Goal: Information Seeking & Learning: Find specific page/section

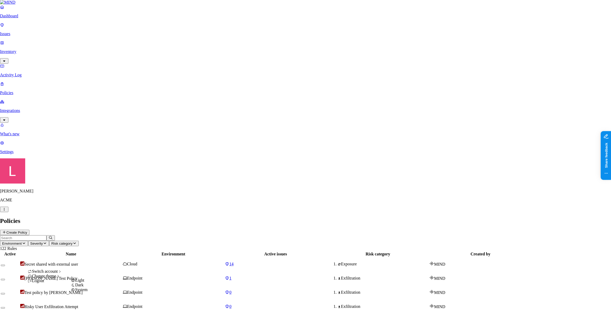
click at [87, 288] on div "Dark" at bounding box center [79, 285] width 17 height 5
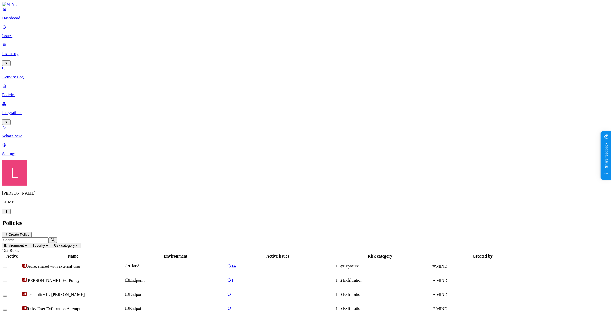
click at [28, 20] on p "Dashboard" at bounding box center [305, 18] width 607 height 5
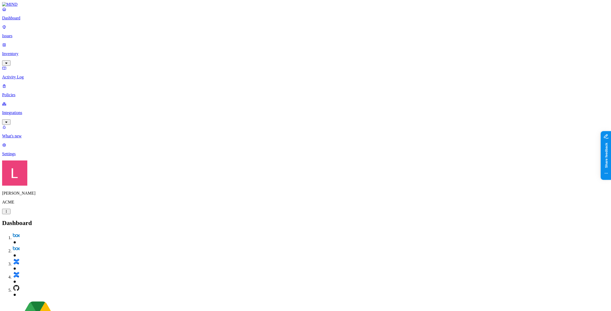
click at [27, 156] on p "Settings" at bounding box center [305, 154] width 607 height 5
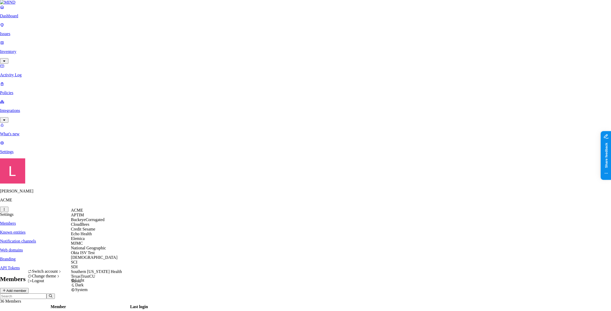
click at [88, 236] on span "Echo Health" at bounding box center [81, 234] width 21 height 4
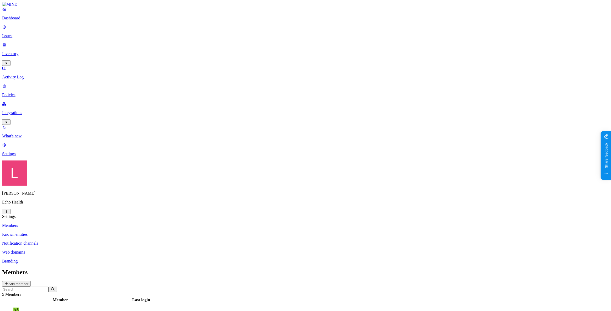
click at [50, 156] on p "Settings" at bounding box center [305, 154] width 607 height 5
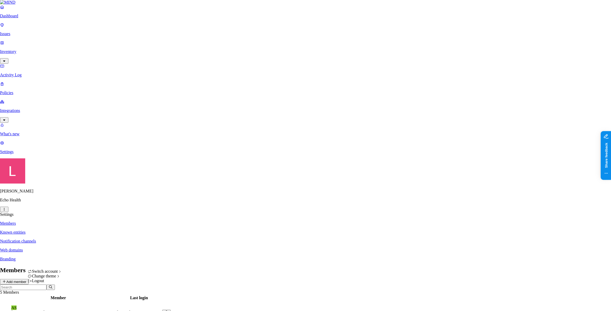
click at [49, 303] on html "Dashboard Issues Inventory Activity Log Policies Integrations What's new 1 Sett…" at bounding box center [305, 212] width 611 height 424
click at [291, 188] on html "Dashboard Issues Inventory Activity Log Policies Integrations What's new 1 Sett…" at bounding box center [305, 212] width 611 height 424
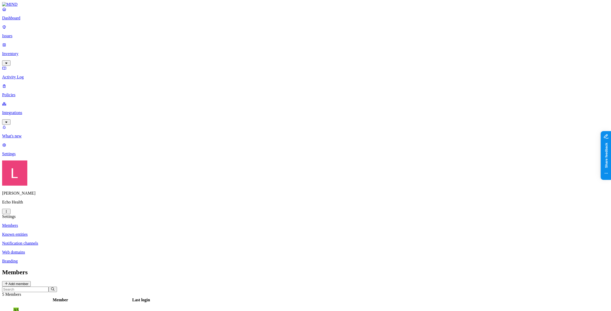
click at [29, 20] on p "Dashboard" at bounding box center [305, 18] width 607 height 5
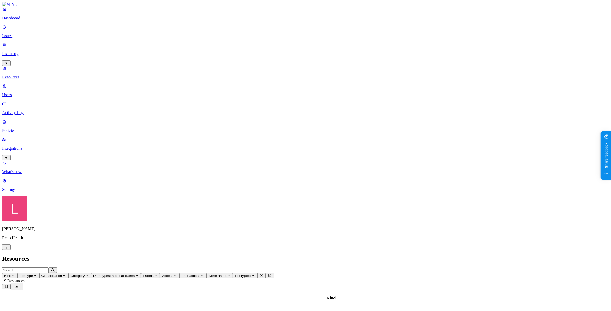
type input "test"
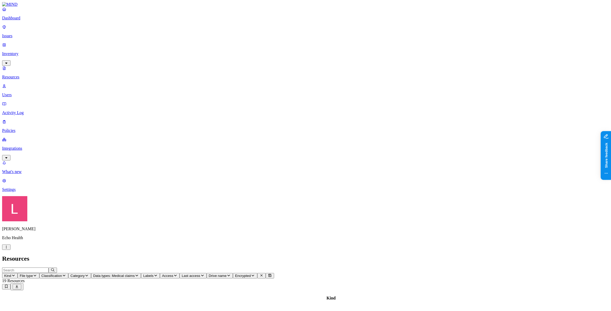
click at [160, 273] on button "Labels" at bounding box center [150, 276] width 19 height 6
click at [250, 22] on div "Confidential/IT Documentation and Internal SOPs General/General - Everyone Gene…" at bounding box center [250, 39] width 0 height 35
click at [200, 274] on span "Last access" at bounding box center [191, 276] width 18 height 4
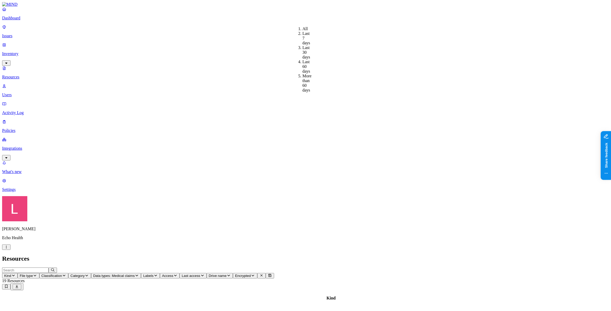
click at [392, 255] on h2 "Resources" at bounding box center [305, 258] width 607 height 7
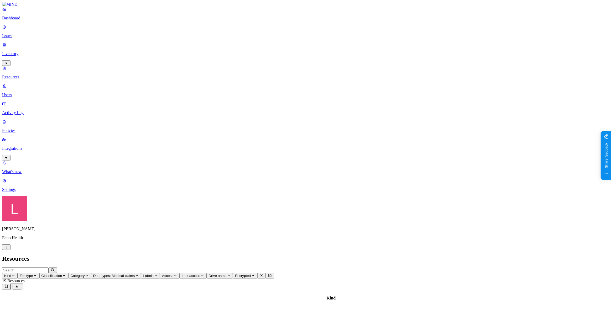
click at [23, 93] on p "Users" at bounding box center [305, 95] width 607 height 5
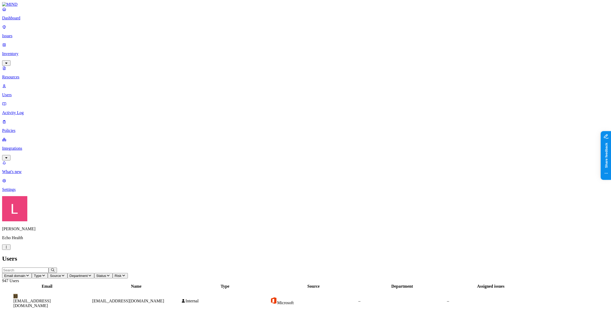
click at [46, 274] on icon "button" at bounding box center [43, 275] width 4 height 3
click at [61, 274] on span "Source" at bounding box center [55, 276] width 11 height 4
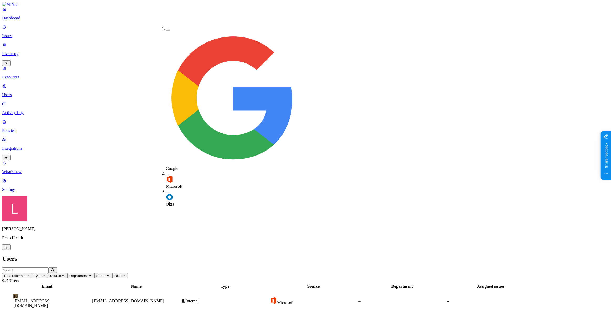
click at [88, 274] on span "Department" at bounding box center [79, 276] width 18 height 4
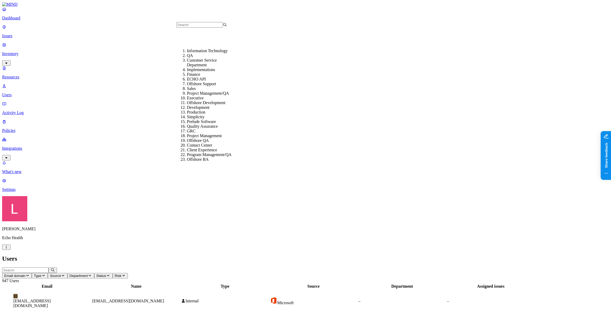
scroll to position [71, 0]
click at [106, 274] on span "Status" at bounding box center [101, 276] width 10 height 4
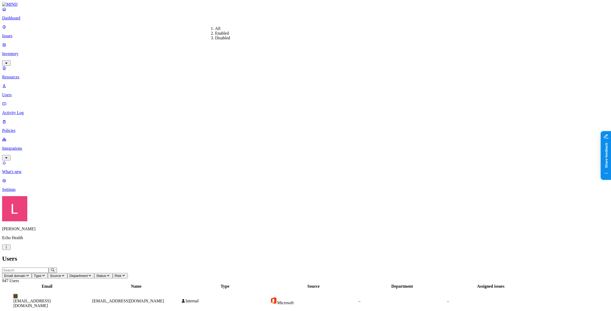
click at [241, 268] on header "Email domain Type Source Department Status Risk 947 Users" at bounding box center [305, 276] width 607 height 16
click at [125, 275] on icon "button" at bounding box center [123, 276] width 3 height 2
click at [126, 274] on icon "button" at bounding box center [124, 275] width 4 height 3
click at [246, 36] on span "Flagged users" at bounding box center [242, 40] width 14 height 9
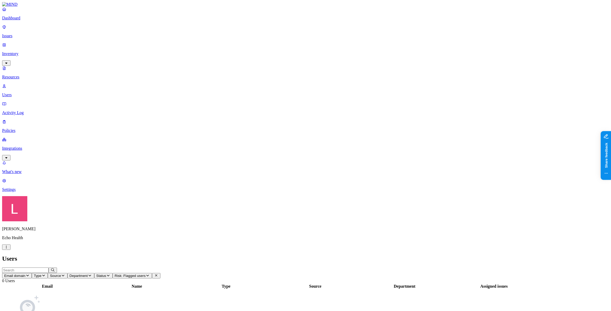
click at [158, 274] on icon at bounding box center [156, 275] width 4 height 3
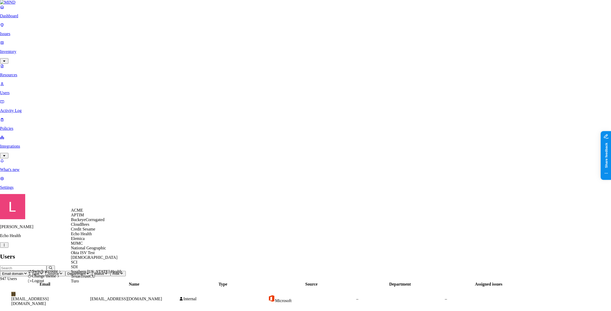
click at [90, 213] on div "ACME" at bounding box center [96, 210] width 51 height 5
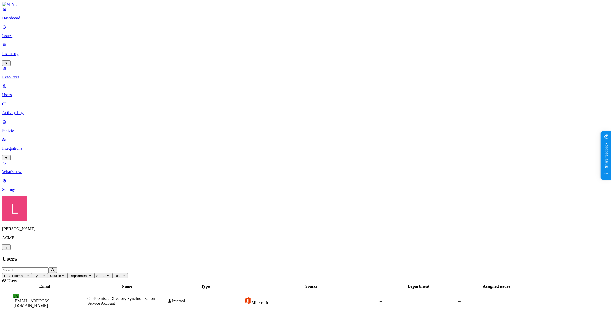
click at [23, 102] on link "Activity Log" at bounding box center [305, 109] width 607 height 14
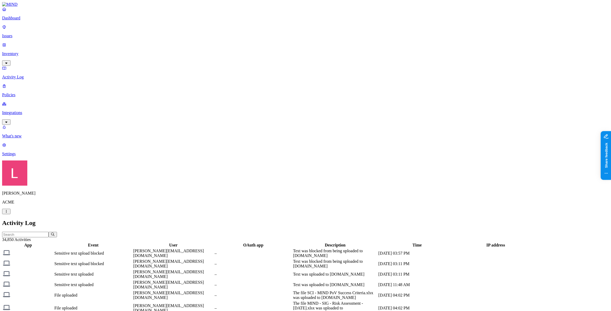
click at [100, 283] on div "Sensitive text uploaded" at bounding box center [93, 285] width 78 height 5
click at [11, 84] on link "Policies" at bounding box center [305, 91] width 607 height 14
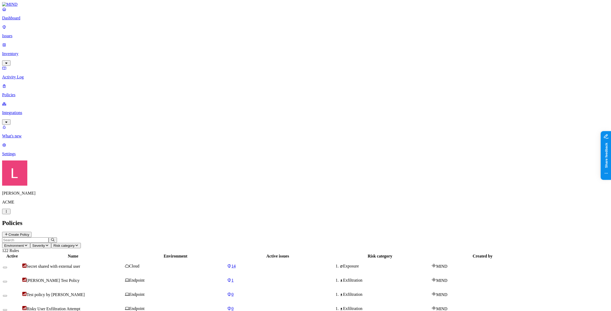
click at [7, 281] on button "button" at bounding box center [5, 282] width 4 height 2
click at [36, 111] on p "Integrations" at bounding box center [305, 113] width 607 height 5
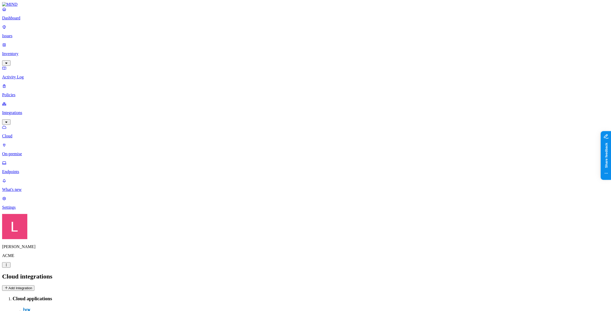
click at [34, 286] on button "Add Integration" at bounding box center [18, 289] width 32 height 6
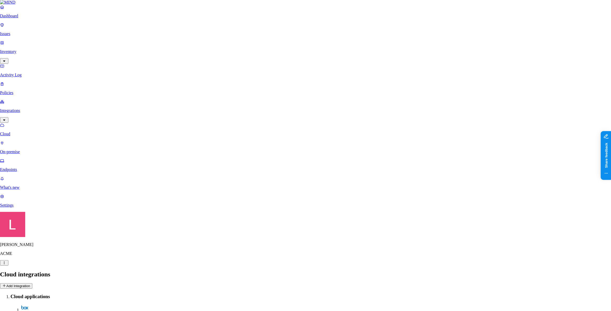
scroll to position [29, 0]
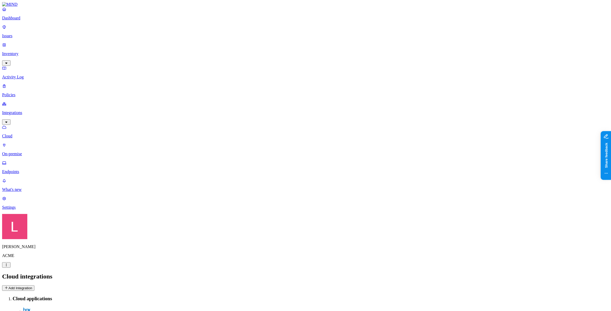
click at [34, 286] on button "Add Integration" at bounding box center [18, 289] width 32 height 6
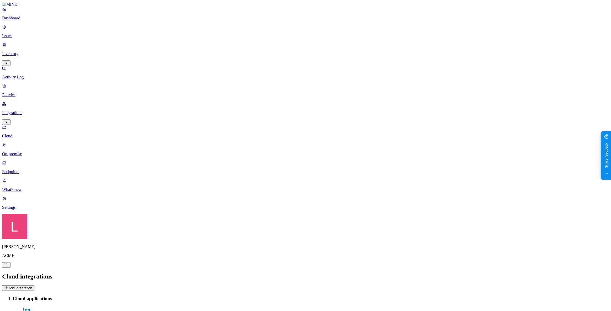
drag, startPoint x: 29, startPoint y: 88, endPoint x: 28, endPoint y: 92, distance: 4.0
click at [29, 152] on p "On-premise" at bounding box center [305, 154] width 607 height 5
click at [26, 170] on p "Endpoints" at bounding box center [305, 172] width 607 height 5
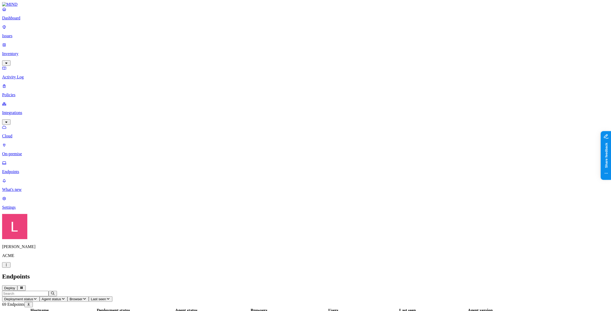
click at [34, 66] on link "Activity Log" at bounding box center [305, 73] width 607 height 14
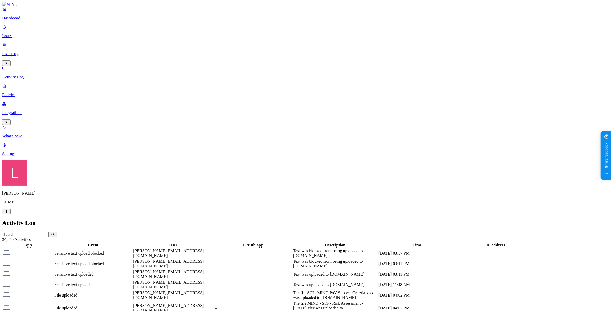
click at [35, 51] on p "Inventory" at bounding box center [305, 53] width 607 height 5
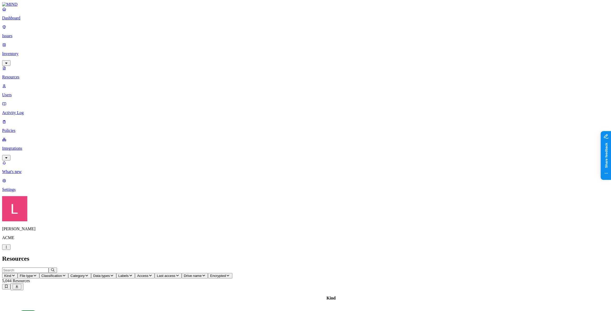
click at [35, 34] on p "Issues" at bounding box center [305, 36] width 607 height 5
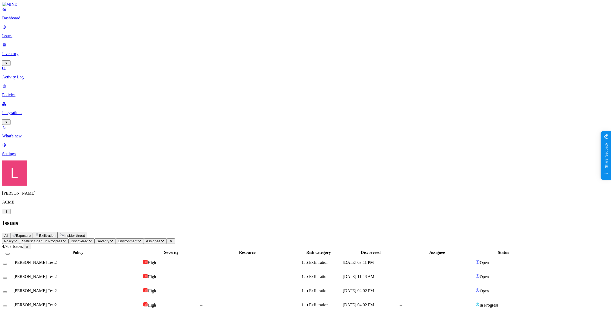
click at [39, 233] on icon "button" at bounding box center [37, 235] width 4 height 4
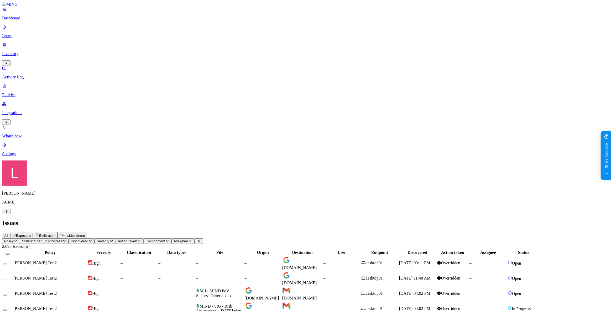
click at [31, 234] on span "Exposure" at bounding box center [23, 236] width 15 height 4
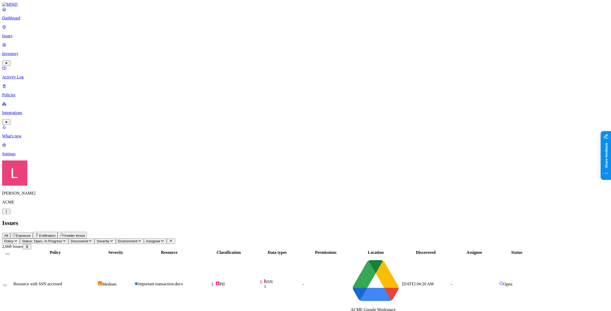
click at [204, 256] on td "important transaction.docx" at bounding box center [169, 284] width 70 height 57
click at [24, 20] on p "Dashboard" at bounding box center [305, 18] width 607 height 5
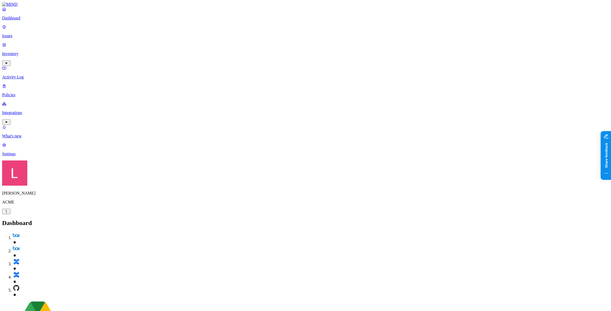
click at [36, 156] on p "Settings" at bounding box center [305, 154] width 607 height 5
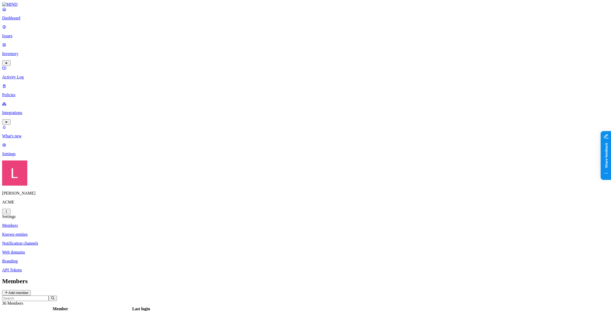
click at [86, 232] on p "Known entities" at bounding box center [305, 234] width 607 height 5
click at [86, 241] on p "Notification channels" at bounding box center [305, 243] width 607 height 5
click at [84, 232] on p "Known entities" at bounding box center [305, 234] width 607 height 5
click at [85, 223] on p "Members" at bounding box center [305, 225] width 607 height 5
click at [85, 232] on p "Known entities" at bounding box center [305, 234] width 607 height 5
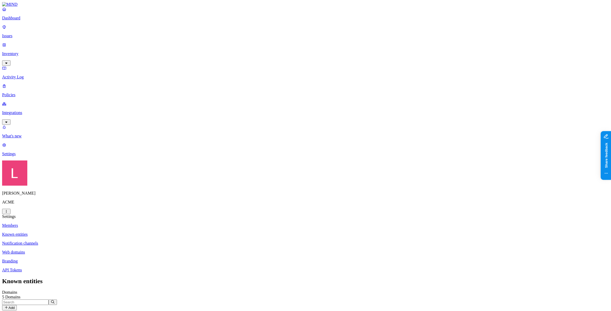
click at [91, 241] on p "Notification channels" at bounding box center [305, 243] width 607 height 5
click at [87, 250] on p "Web domains" at bounding box center [305, 252] width 607 height 5
click at [88, 259] on p "Branding" at bounding box center [305, 261] width 607 height 5
click at [89, 250] on p "Web domains" at bounding box center [305, 252] width 607 height 5
click at [26, 302] on div "Custom 18 Domains" at bounding box center [15, 308] width 22 height 12
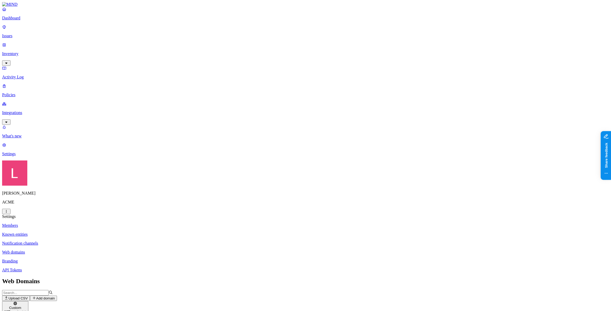
click at [86, 259] on p "Branding" at bounding box center [305, 261] width 607 height 5
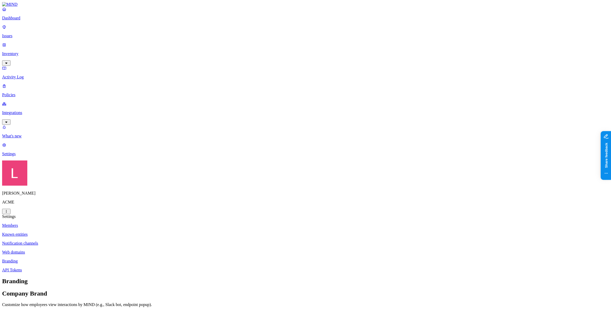
click at [88, 268] on p "API Tokens" at bounding box center [305, 270] width 607 height 5
click at [88, 223] on link "Members" at bounding box center [305, 225] width 607 height 5
click at [17, 139] on p "What's new" at bounding box center [305, 136] width 607 height 5
click at [29, 20] on link "Dashboard" at bounding box center [305, 14] width 607 height 14
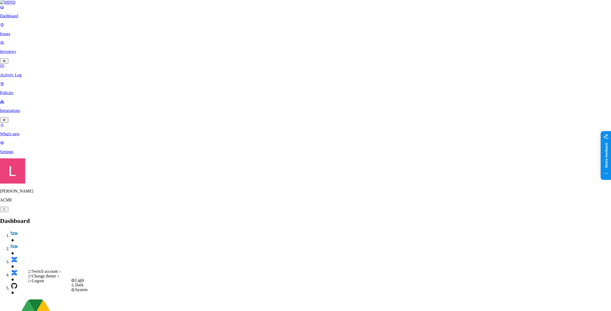
click at [84, 283] on span "Light" at bounding box center [79, 280] width 9 height 4
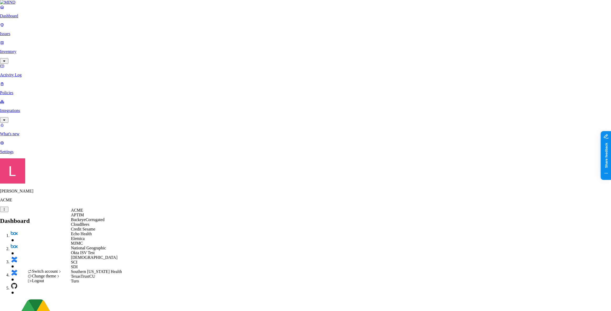
click at [96, 237] on div "Echo Health" at bounding box center [96, 234] width 51 height 5
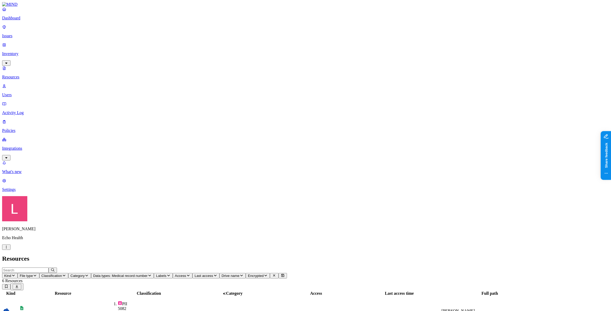
scroll to position [95, 0]
click at [9, 20] on link "Dashboard" at bounding box center [305, 14] width 607 height 14
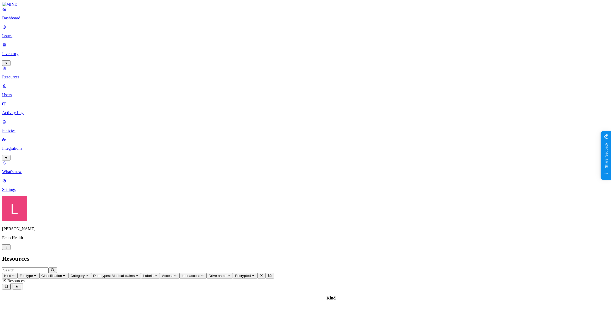
drag, startPoint x: 32, startPoint y: 21, endPoint x: 36, endPoint y: 20, distance: 5.0
click at [32, 20] on p "Dashboard" at bounding box center [305, 18] width 607 height 5
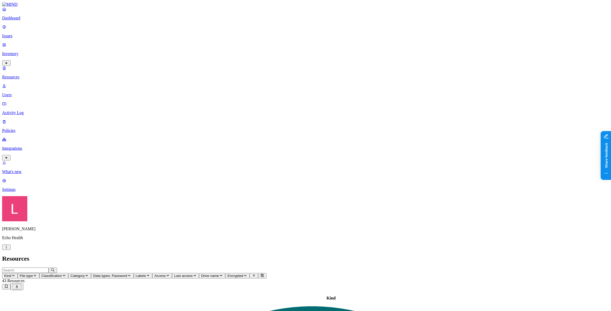
scroll to position [55, 0]
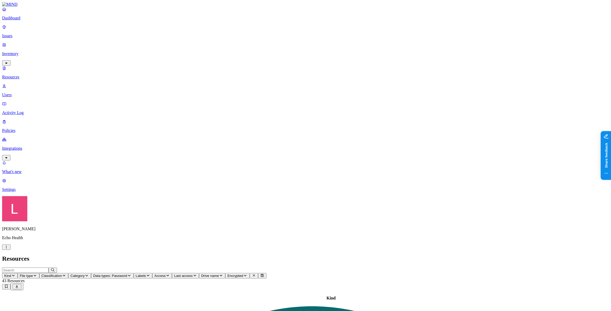
click at [23, 20] on p "Dashboard" at bounding box center [305, 18] width 607 height 5
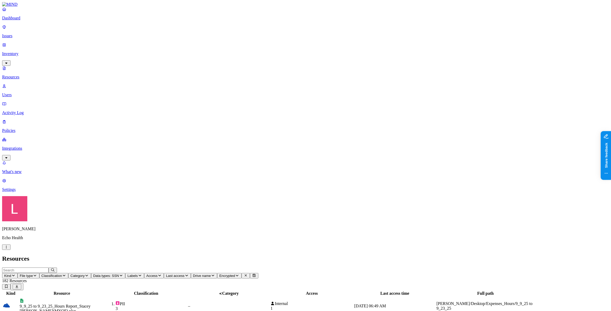
scroll to position [55, 0]
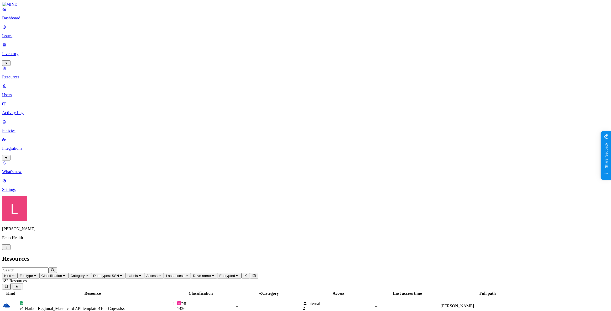
click at [158, 274] on span "Access" at bounding box center [151, 276] width 11 height 4
click at [266, 102] on div "Public" at bounding box center [266, 109] width 0 height 14
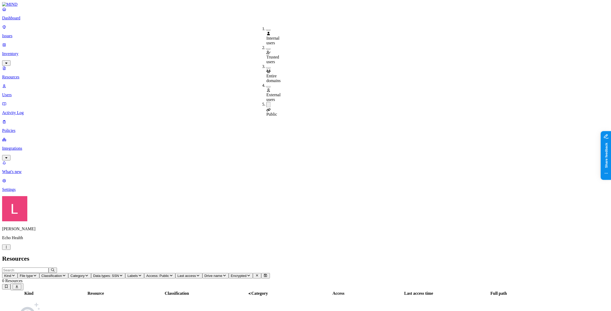
click at [266, 102] on button "button" at bounding box center [268, 105] width 4 height 6
click at [266, 86] on button "button" at bounding box center [268, 87] width 4 height 2
click at [270, 255] on h2 "Resources" at bounding box center [305, 258] width 607 height 7
click at [182, 274] on span "Access: External users" at bounding box center [164, 276] width 36 height 4
click at [266, 83] on button "button" at bounding box center [268, 86] width 4 height 6
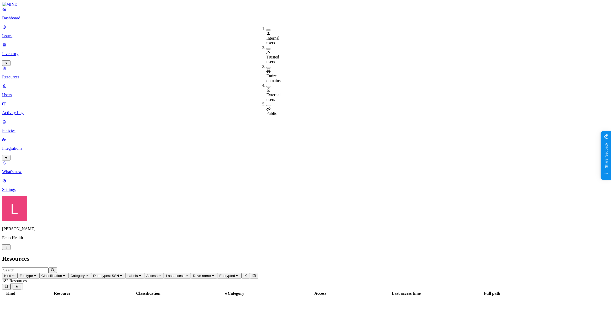
click at [35, 20] on p "Dashboard" at bounding box center [305, 18] width 607 height 5
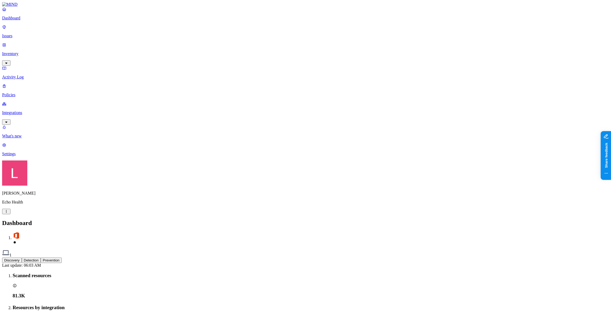
click at [26, 111] on p "Integrations" at bounding box center [305, 113] width 607 height 5
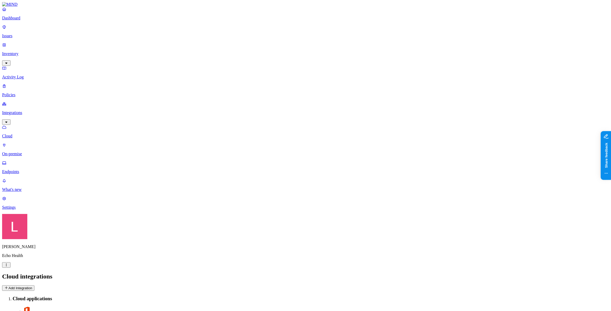
click at [31, 34] on p "Issues" at bounding box center [305, 36] width 607 height 5
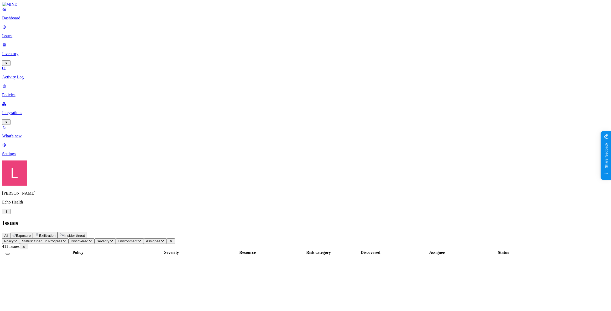
click at [31, 234] on span "Exposure" at bounding box center [23, 236] width 15 height 4
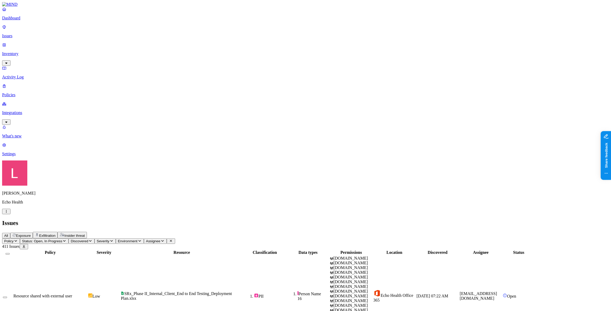
click at [72, 294] on span "Resource shared with external user" at bounding box center [42, 296] width 59 height 4
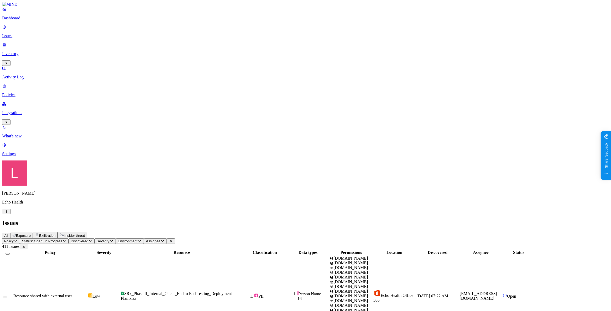
click at [30, 93] on p "Policies" at bounding box center [305, 95] width 607 height 5
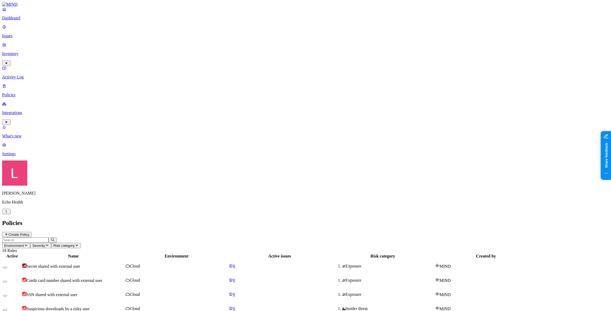
click at [33, 34] on p "Issues" at bounding box center [305, 36] width 607 height 5
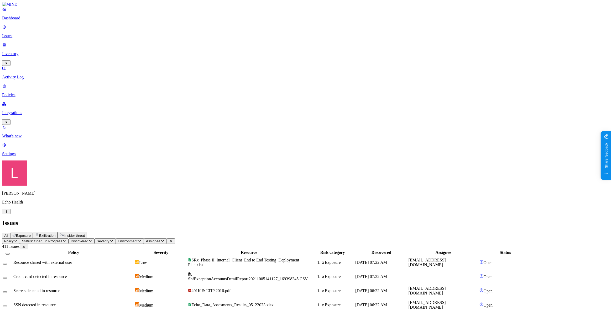
click at [160, 239] on span "Assignee" at bounding box center [153, 241] width 14 height 4
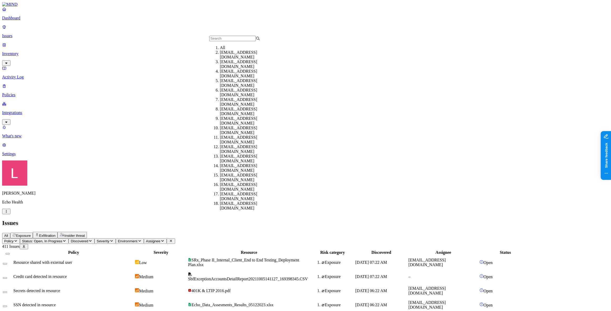
scroll to position [119, 0]
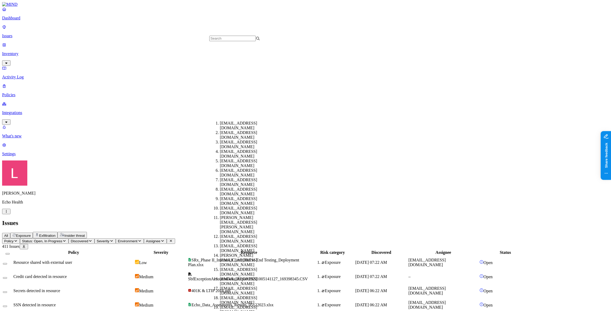
click at [291, 232] on div "All Exposure Exfiltration Insider threat" at bounding box center [305, 235] width 607 height 7
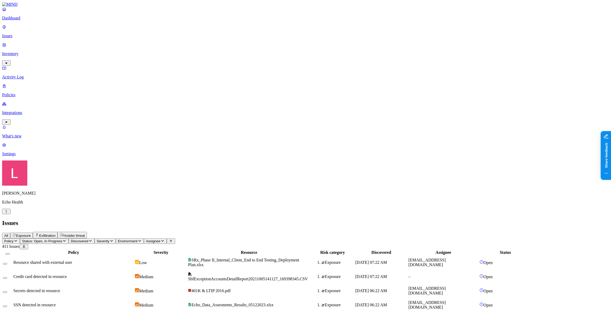
click at [167, 239] on button "Assignee" at bounding box center [155, 242] width 23 height 6
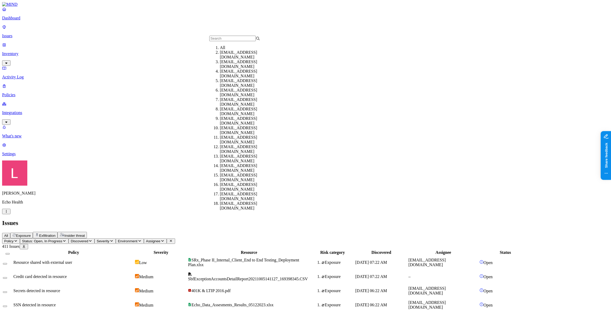
scroll to position [0, 0]
drag, startPoint x: 291, startPoint y: 17, endPoint x: 285, endPoint y: 16, distance: 5.9
click at [291, 232] on div "All Exposure Exfiltration Insider threat" at bounding box center [305, 235] width 607 height 7
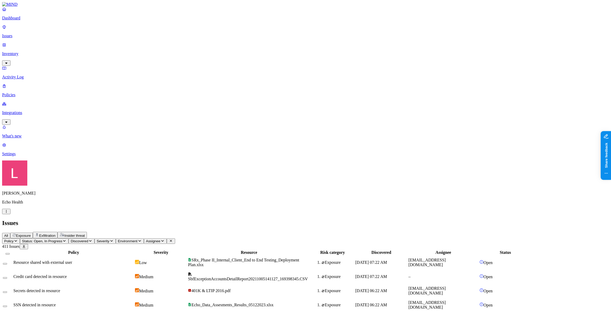
click at [20, 20] on p "Dashboard" at bounding box center [305, 18] width 607 height 5
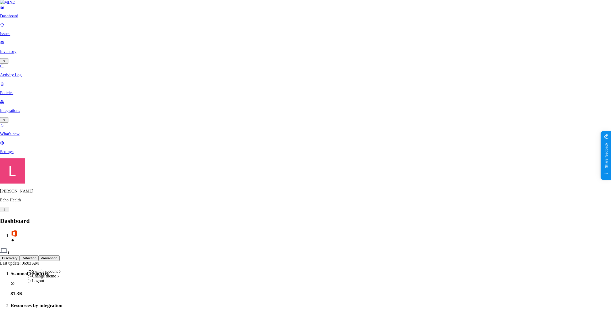
click at [98, 222] on span "BuckeyeCorrugated" at bounding box center [88, 220] width 34 height 4
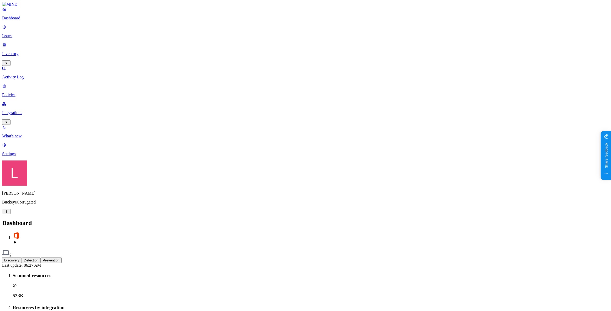
click at [25, 34] on p "Issues" at bounding box center [305, 36] width 607 height 5
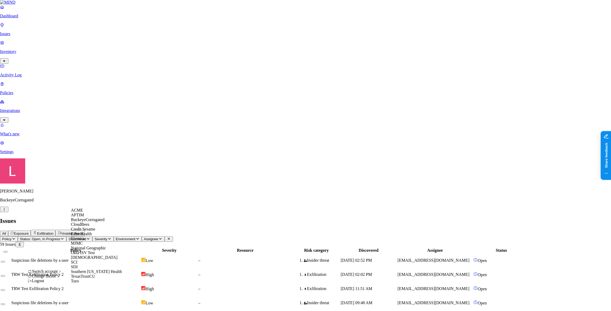
click at [88, 218] on div "APTIM" at bounding box center [96, 215] width 51 height 5
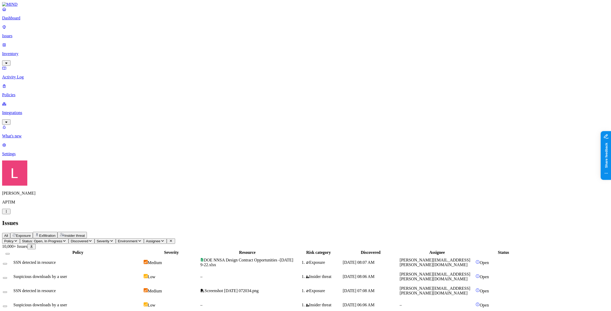
click at [31, 234] on span "Exposure" at bounding box center [23, 236] width 15 height 4
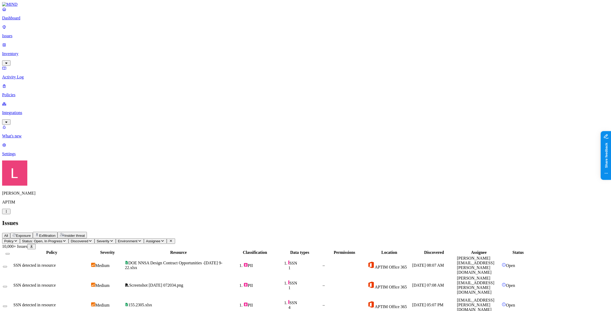
click at [26, 20] on p "Dashboard" at bounding box center [305, 18] width 607 height 5
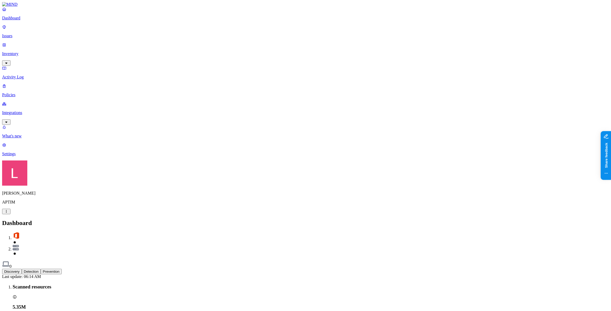
click at [41, 269] on button "Detection" at bounding box center [31, 272] width 19 height 6
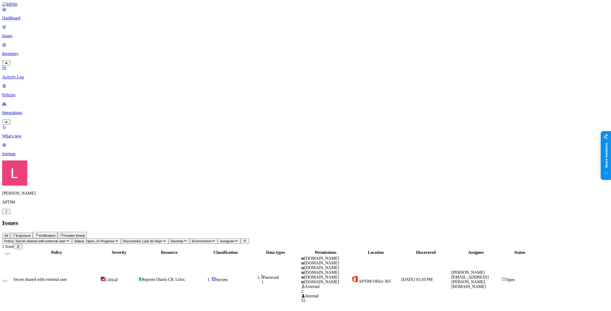
click at [350, 256] on td "[DOMAIN_NAME] [DOMAIN_NAME] [DOMAIN_NAME] [DOMAIN_NAME] [DOMAIN_NAME] [DOMAIN_N…" at bounding box center [326, 280] width 50 height 48
click at [8, 213] on icon "button" at bounding box center [6, 211] width 4 height 3
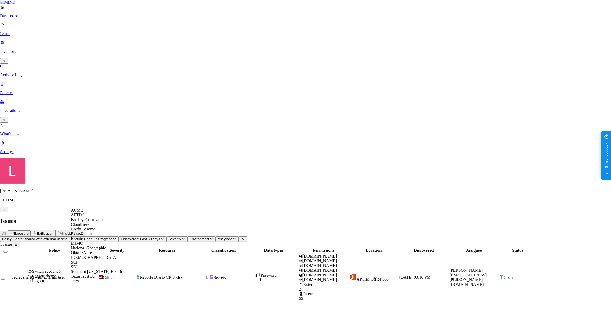
click at [92, 213] on div "ACME" at bounding box center [96, 210] width 51 height 5
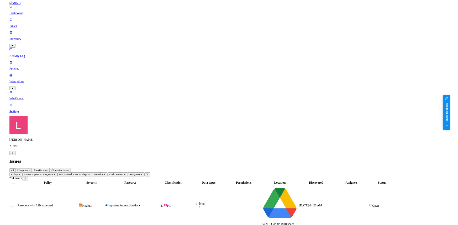
scroll to position [56, 0]
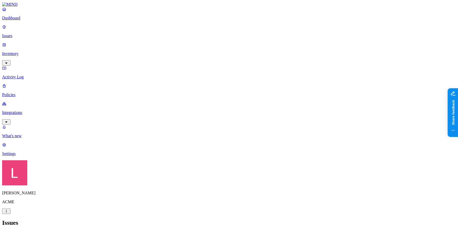
click at [11, 214] on button "button" at bounding box center [6, 212] width 8 height 6
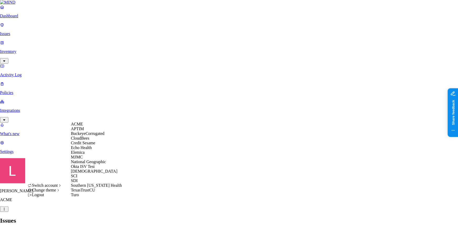
click at [95, 136] on span "BuckeyeCorrugated" at bounding box center [88, 134] width 34 height 4
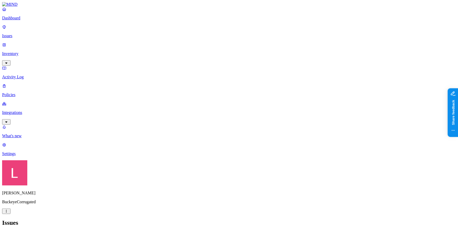
click at [36, 51] on p "Inventory" at bounding box center [229, 53] width 454 height 5
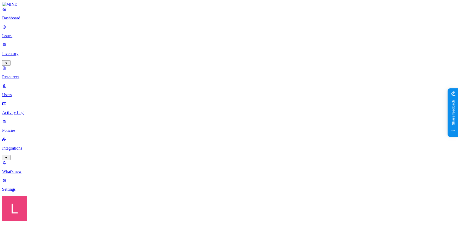
drag, startPoint x: 143, startPoint y: 30, endPoint x: 174, endPoint y: 32, distance: 30.5
drag, startPoint x: 93, startPoint y: 16, endPoint x: 59, endPoint y: 15, distance: 33.4
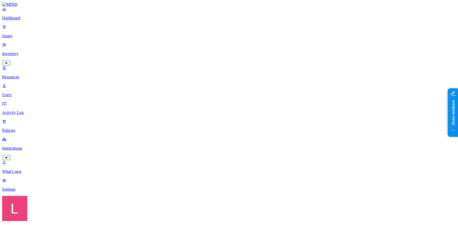
drag, startPoint x: 83, startPoint y: 19, endPoint x: 50, endPoint y: 17, distance: 32.6
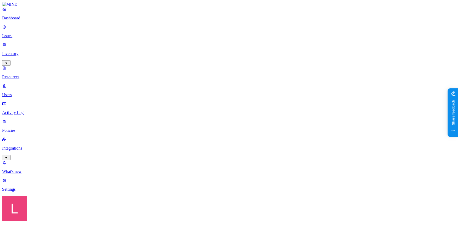
type input "[PERSON_NAME]"
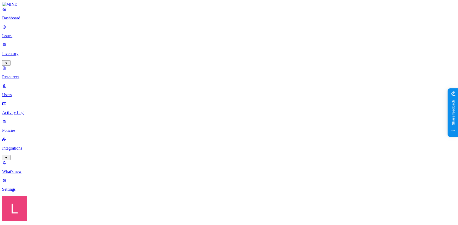
click at [34, 20] on p "Dashboard" at bounding box center [229, 18] width 454 height 5
